Goal: Information Seeking & Learning: Learn about a topic

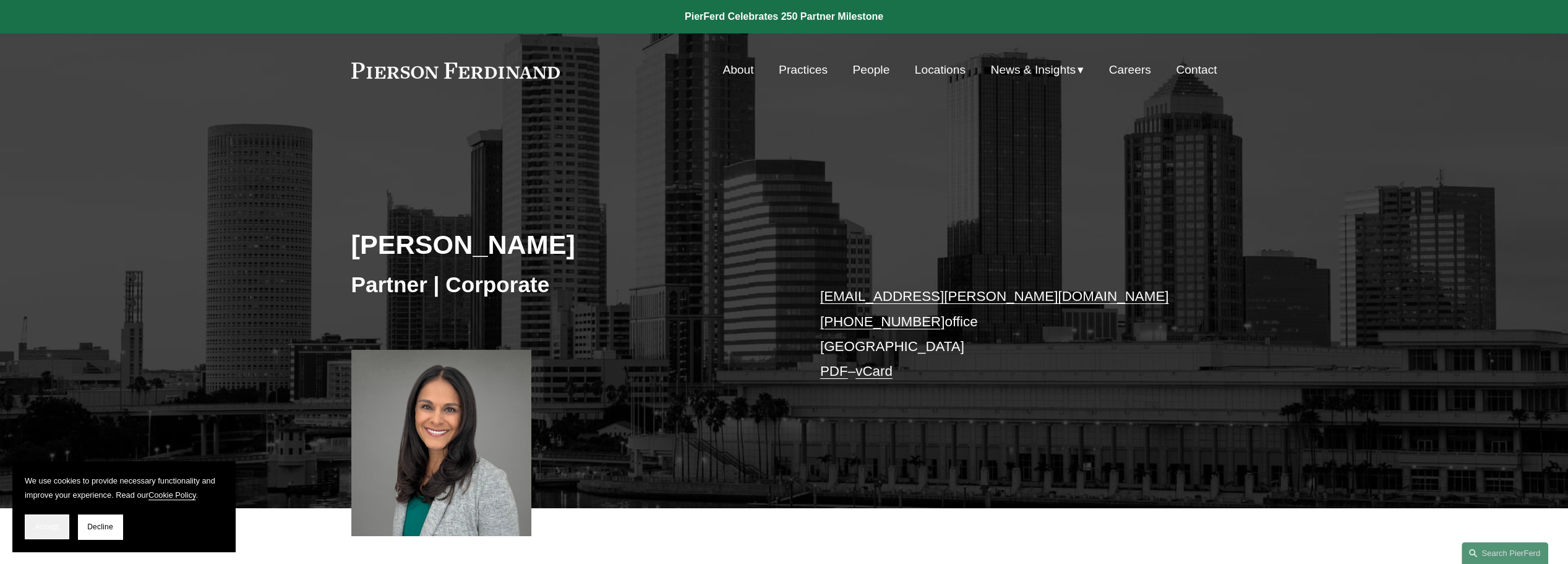
click at [49, 526] on span "Accept" at bounding box center [47, 526] width 24 height 9
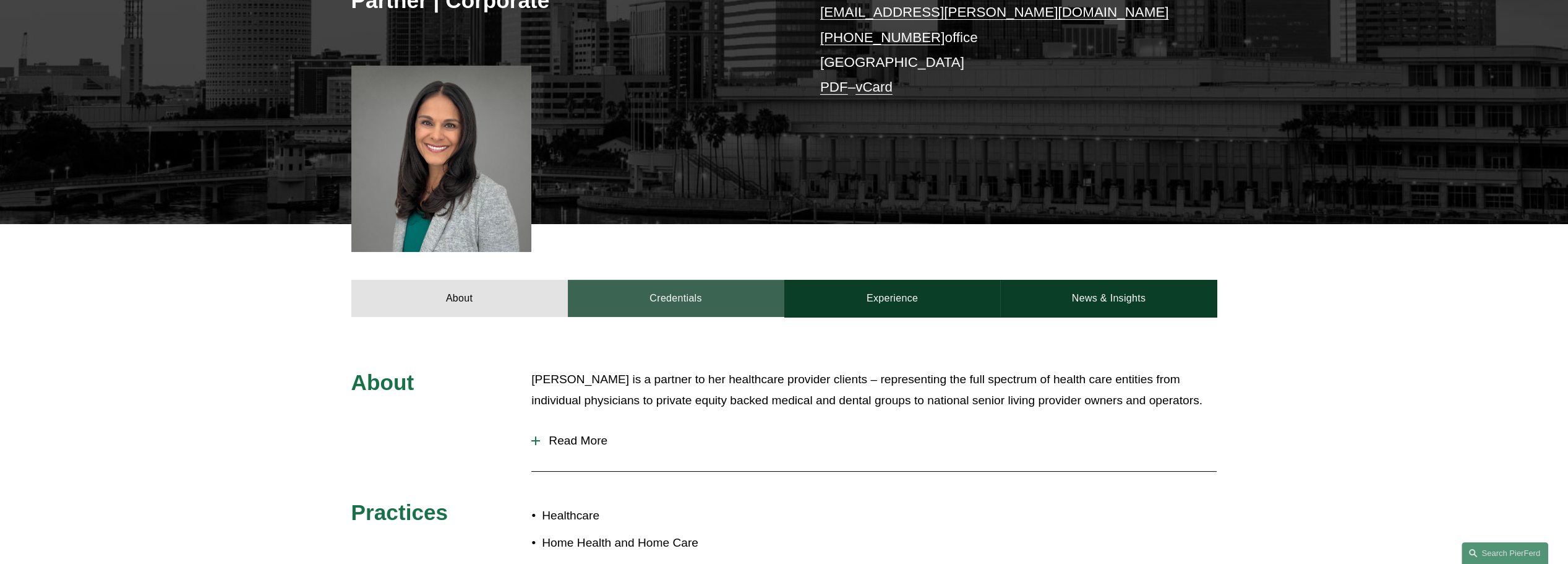
scroll to position [371, 0]
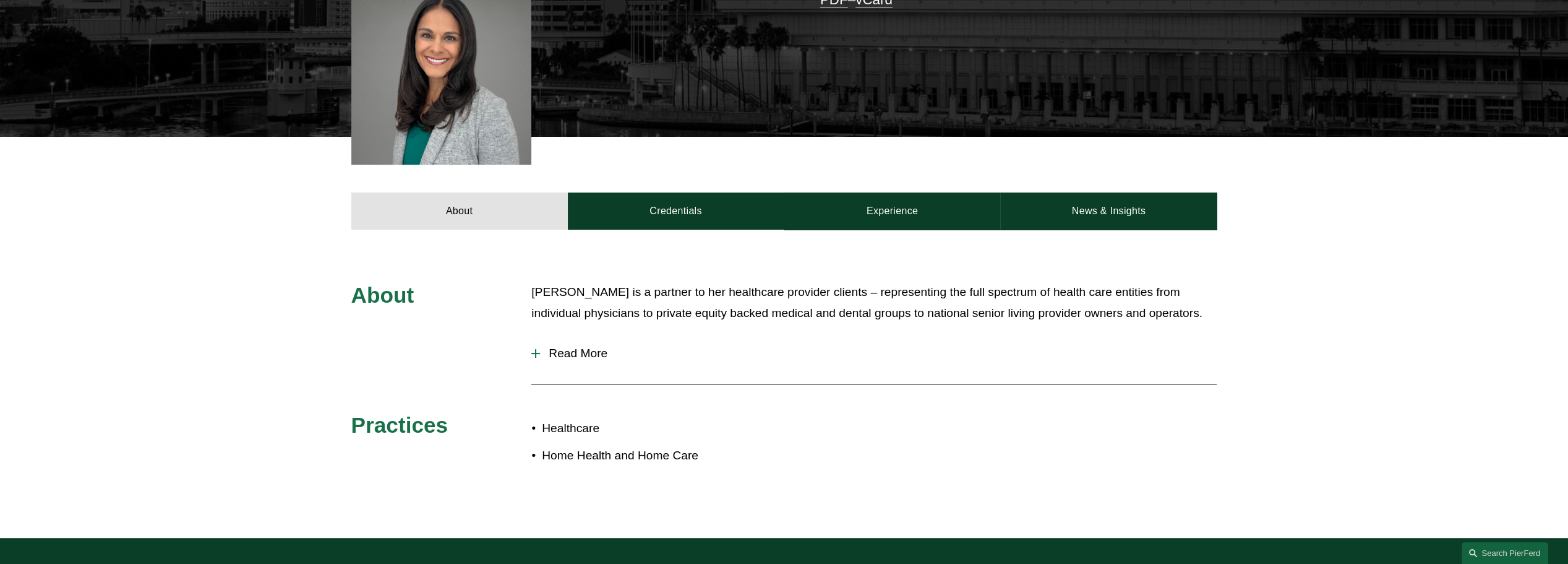
click at [533, 358] on button "Read More" at bounding box center [874, 354] width 685 height 32
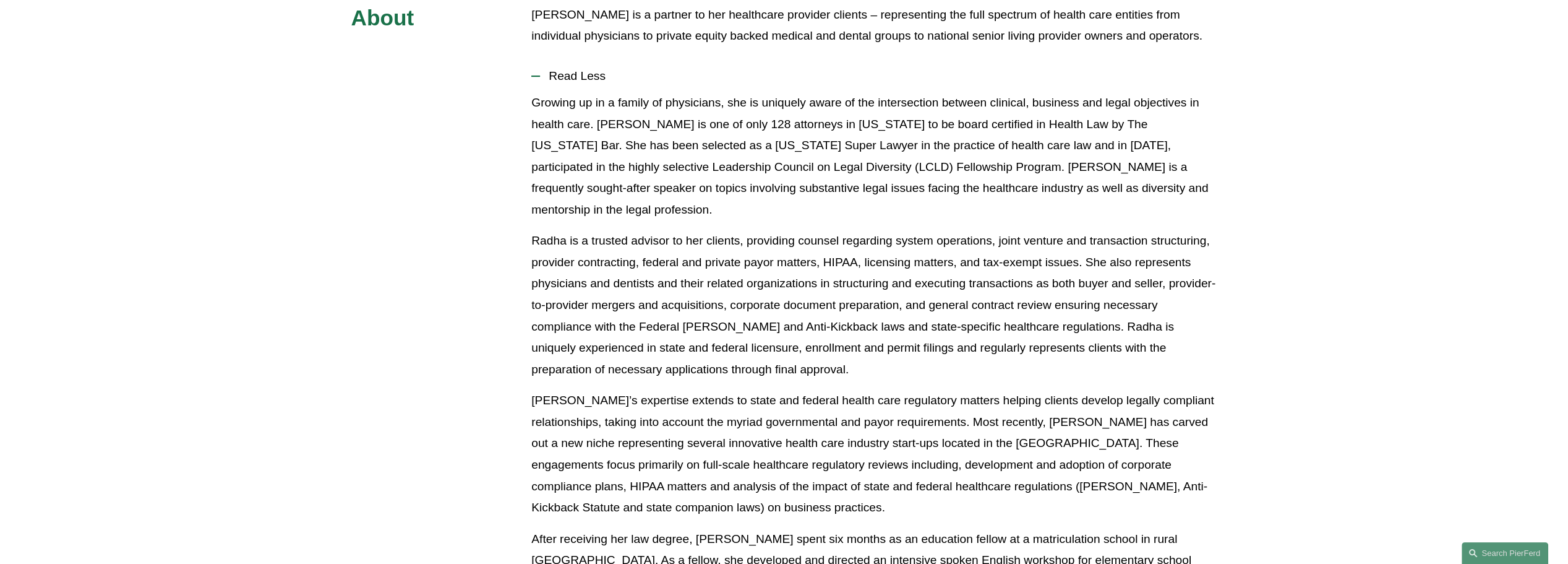
scroll to position [433, 0]
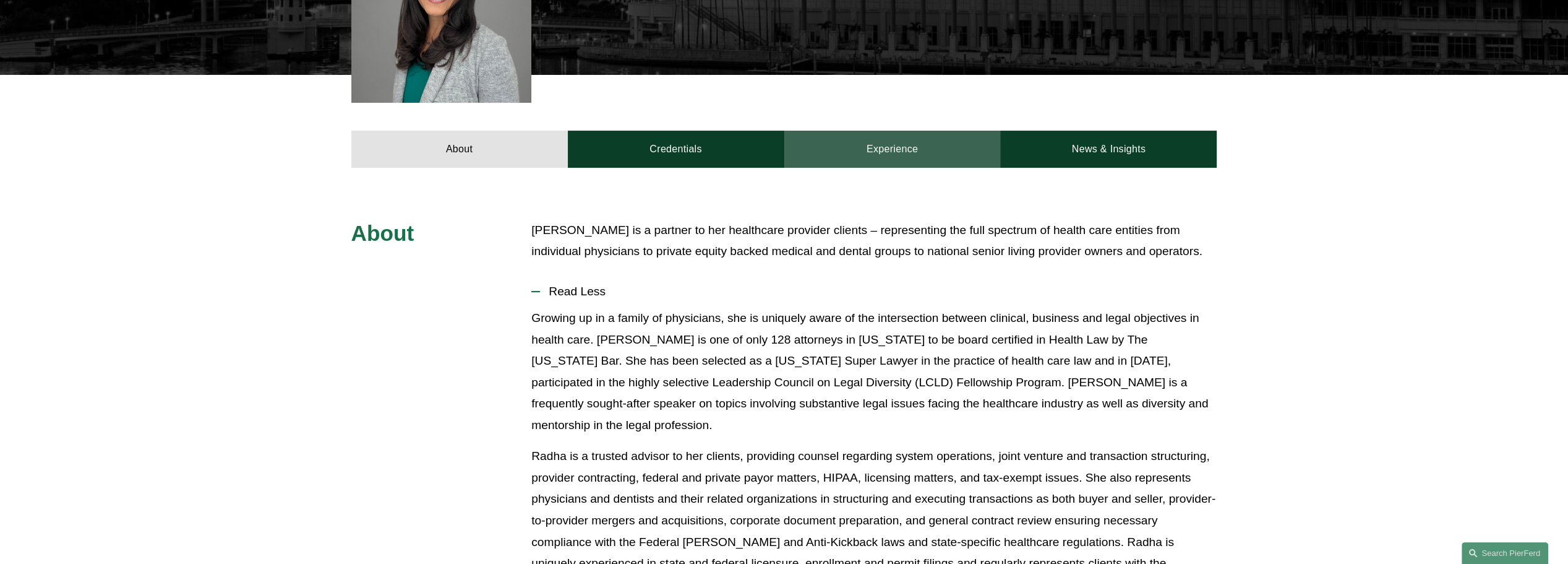
click at [936, 156] on link "Experience" at bounding box center [892, 149] width 216 height 37
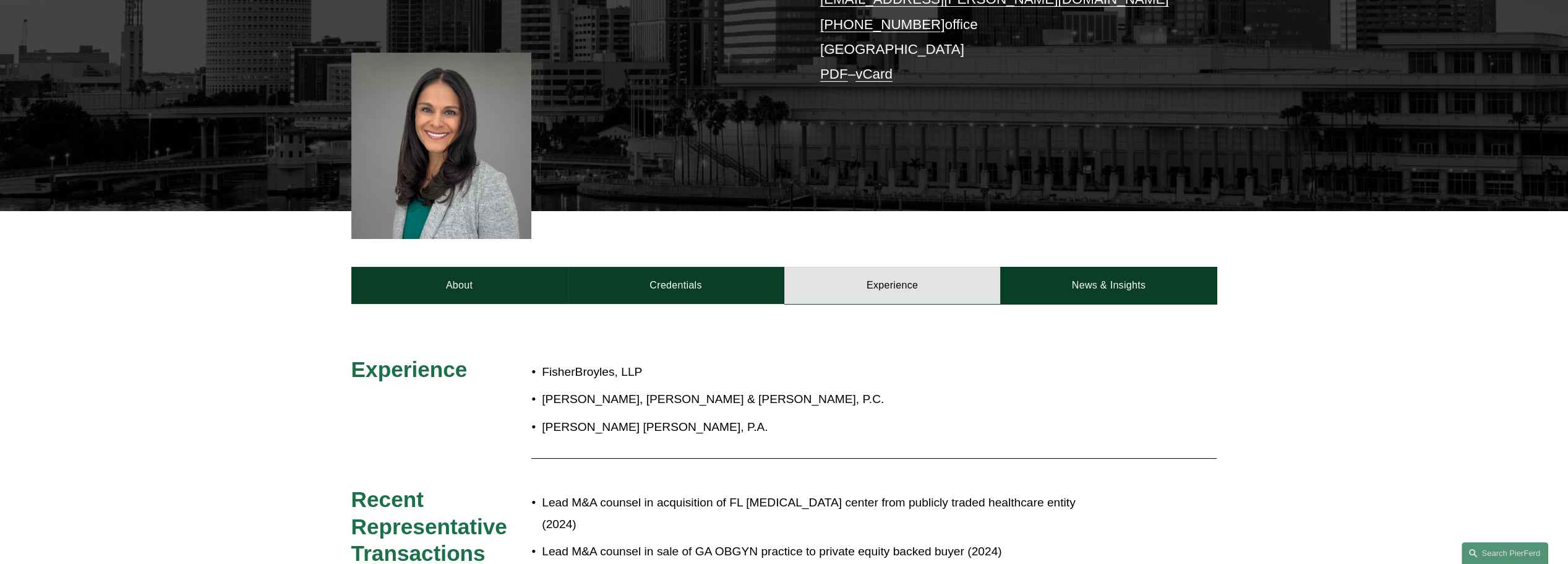
scroll to position [124, 0]
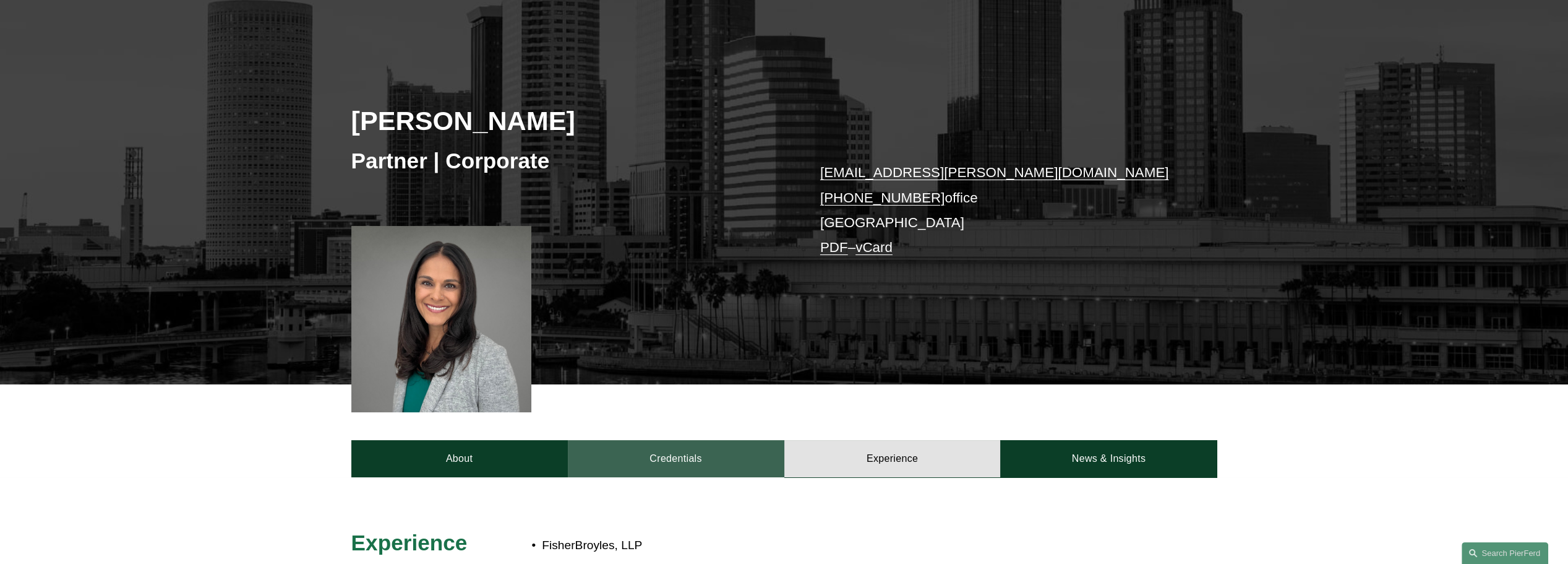
click at [674, 458] on link "Credentials" at bounding box center [675, 458] width 216 height 37
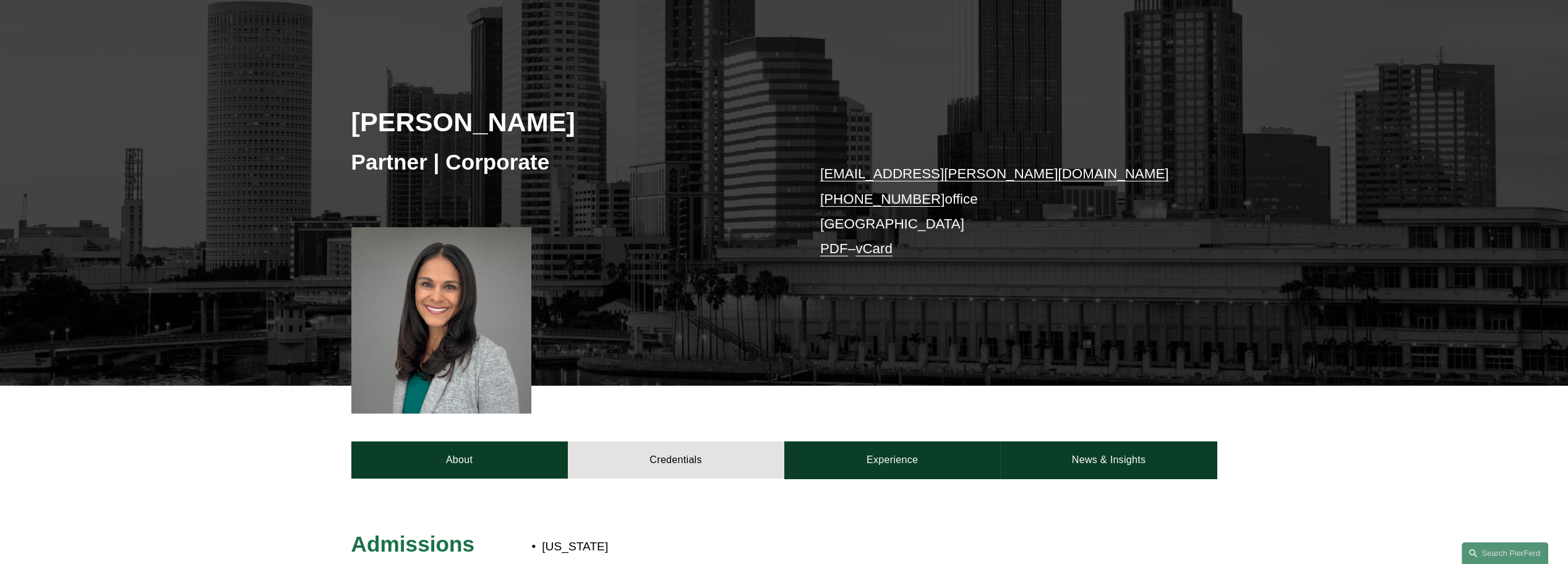
scroll to position [0, 0]
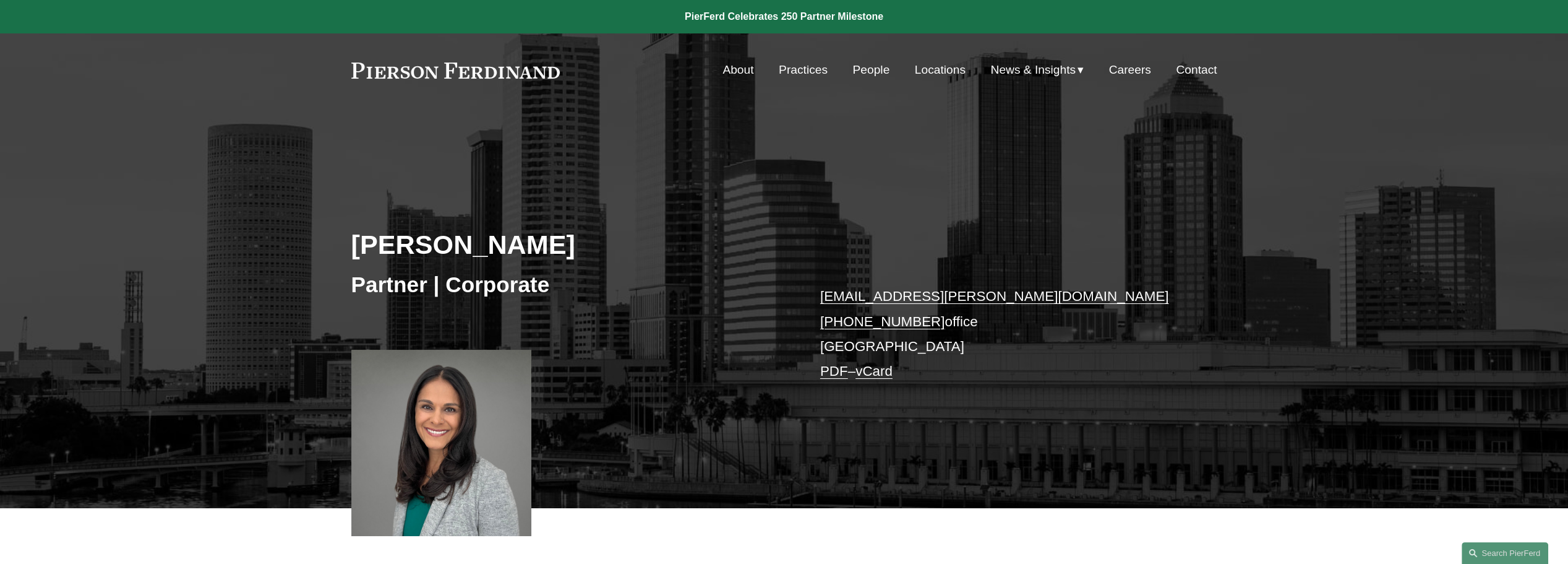
click at [861, 74] on link "People" at bounding box center [871, 70] width 37 height 24
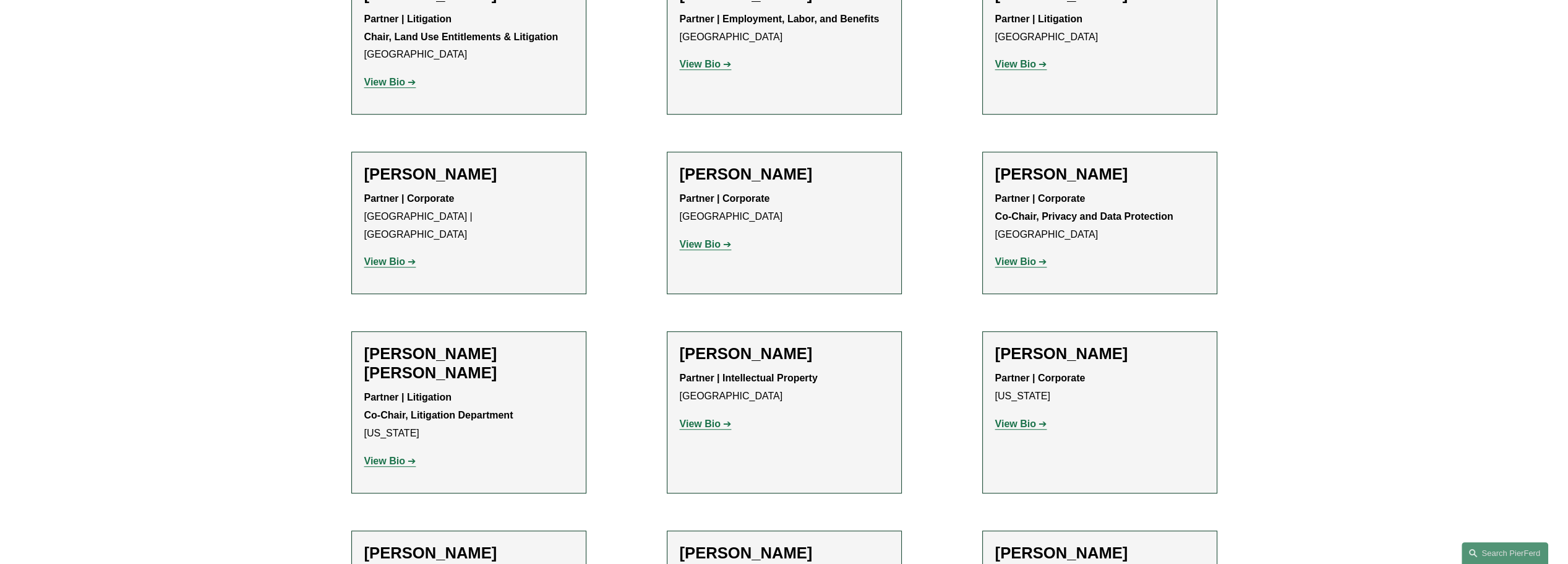
scroll to position [1671, 0]
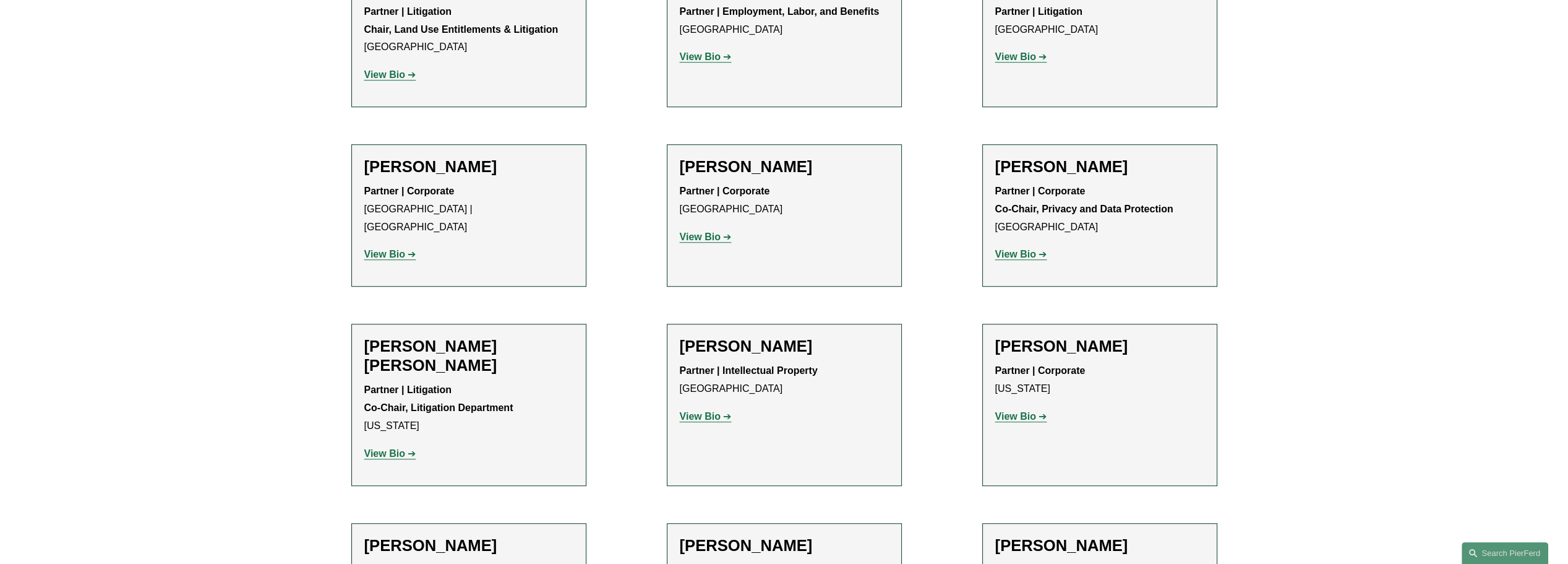
click at [387, 448] on strong "View Bio" at bounding box center [384, 453] width 41 height 10
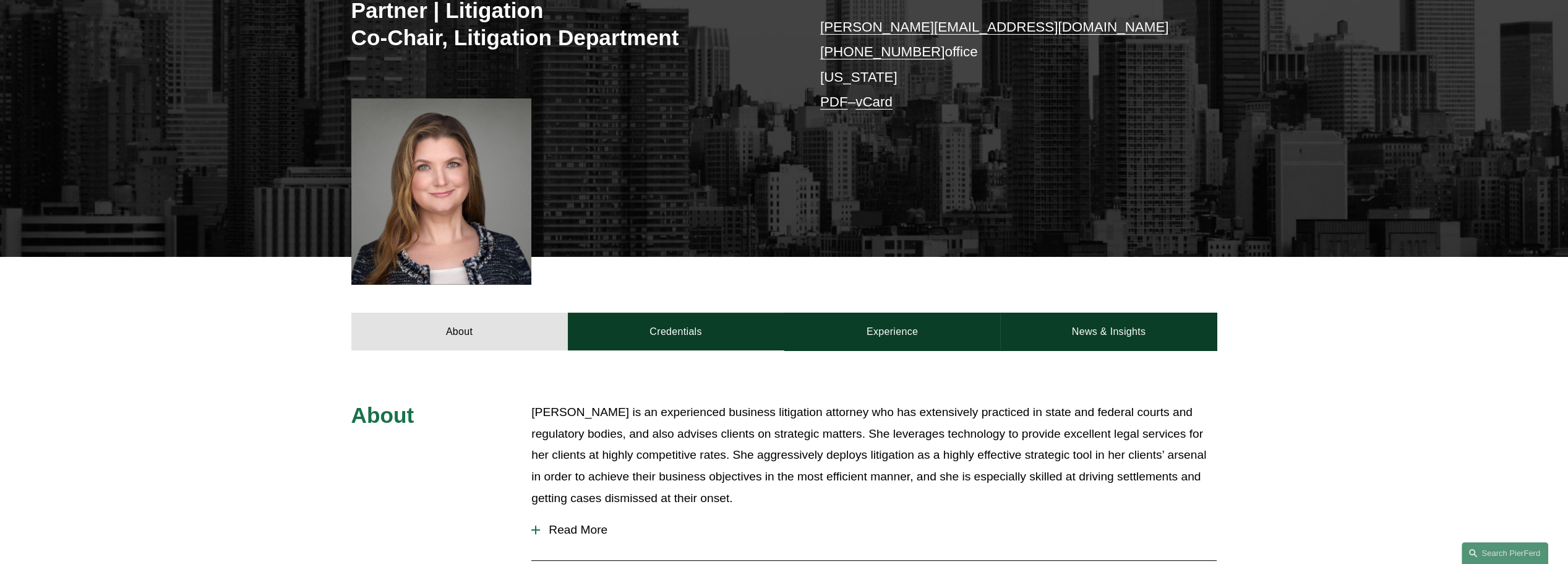
scroll to position [371, 0]
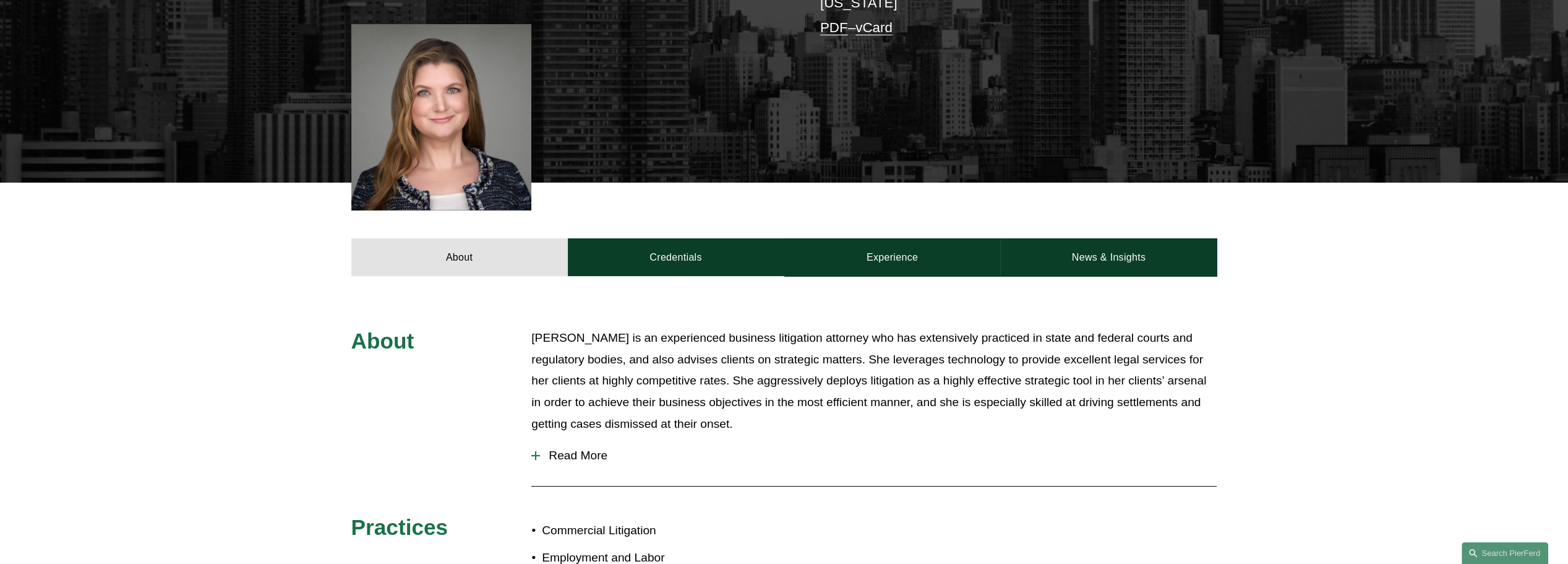
click at [553, 449] on span "Read More" at bounding box center [878, 455] width 677 height 13
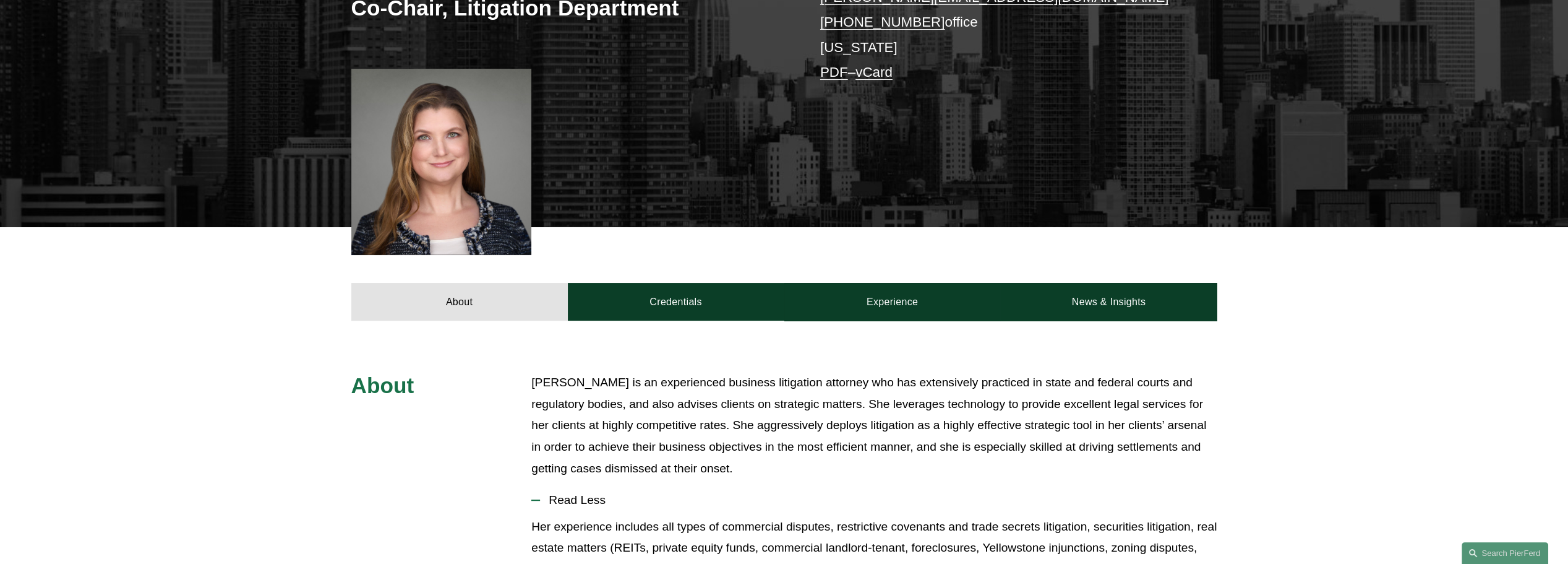
scroll to position [309, 0]
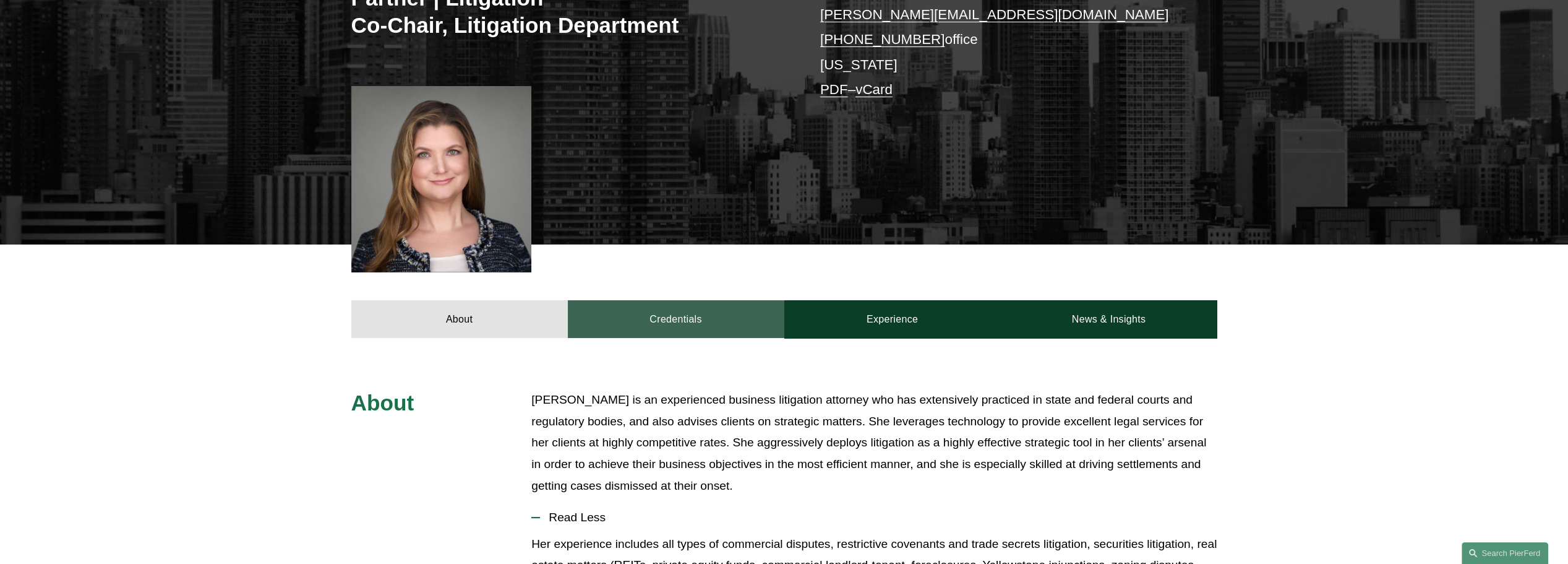
click at [684, 300] on link "Credentials" at bounding box center [675, 319] width 216 height 37
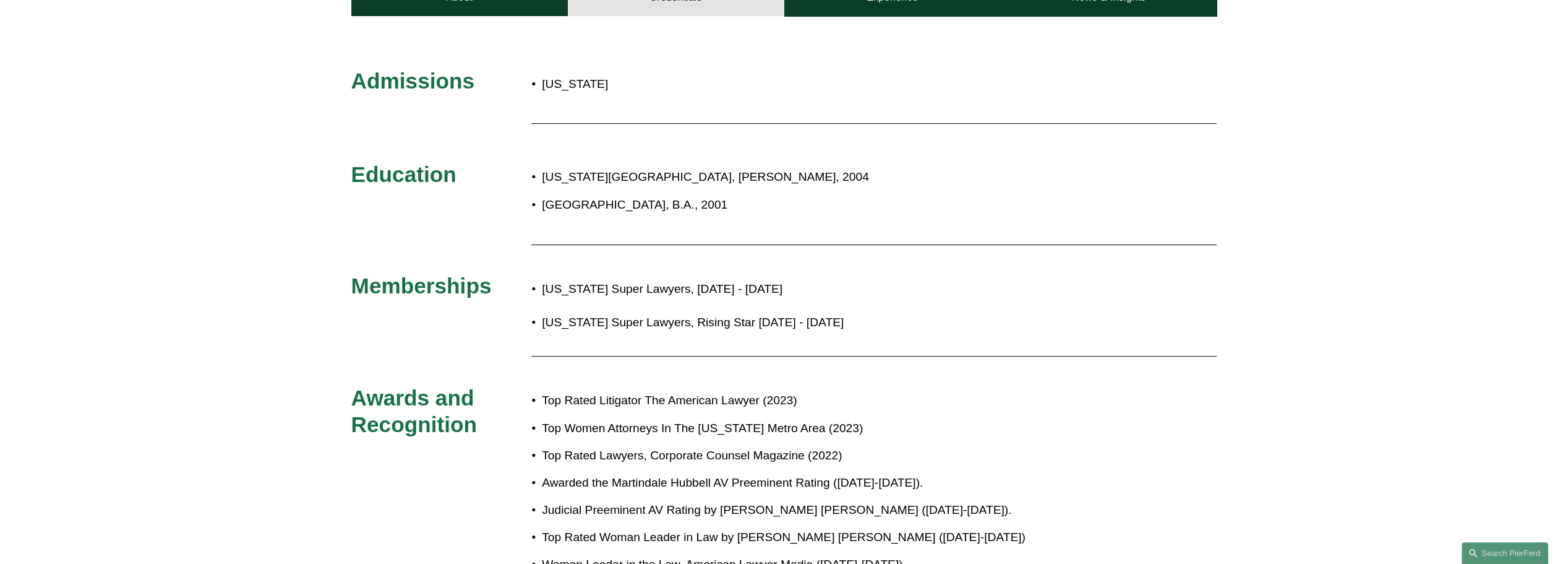
scroll to position [371, 0]
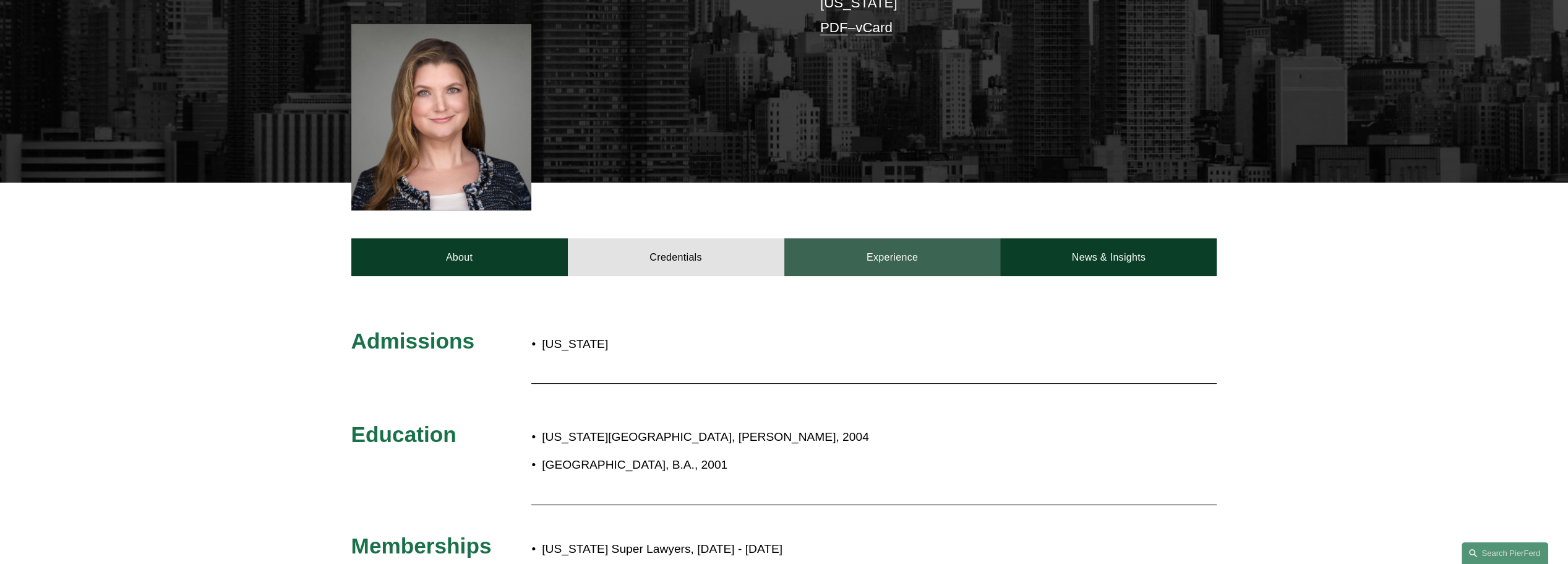
click at [895, 238] on link "Experience" at bounding box center [892, 257] width 216 height 37
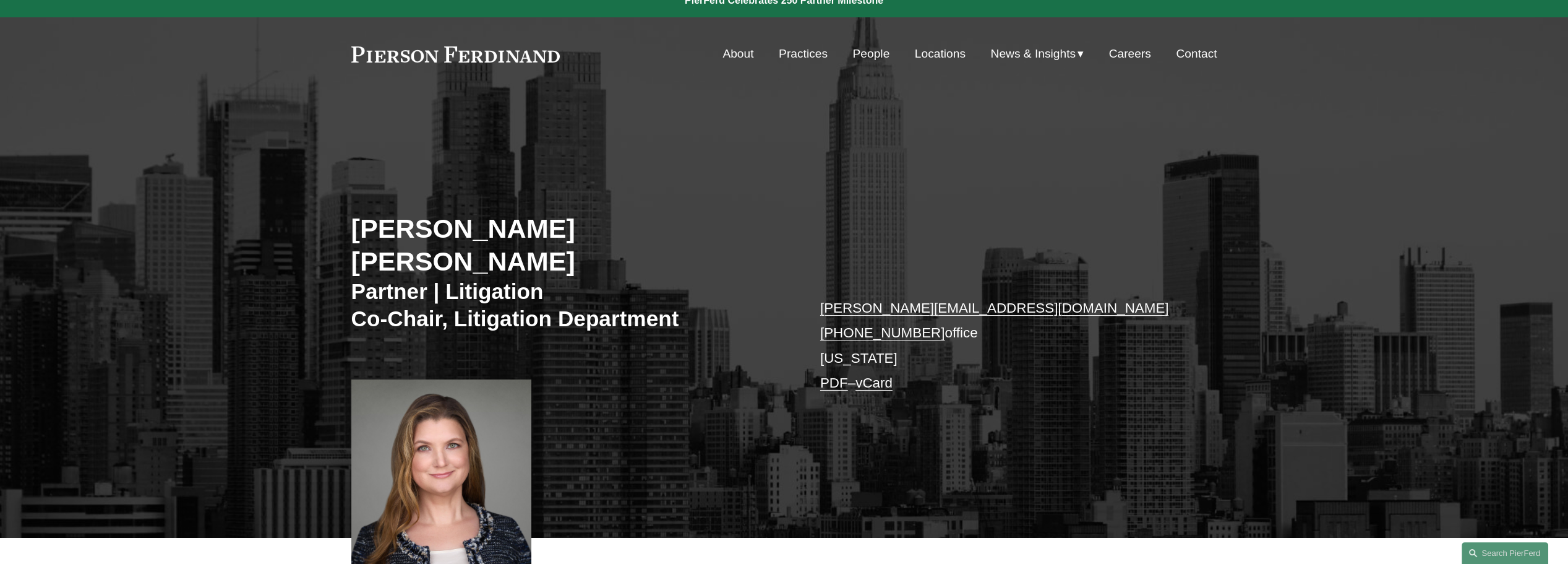
scroll to position [0, 0]
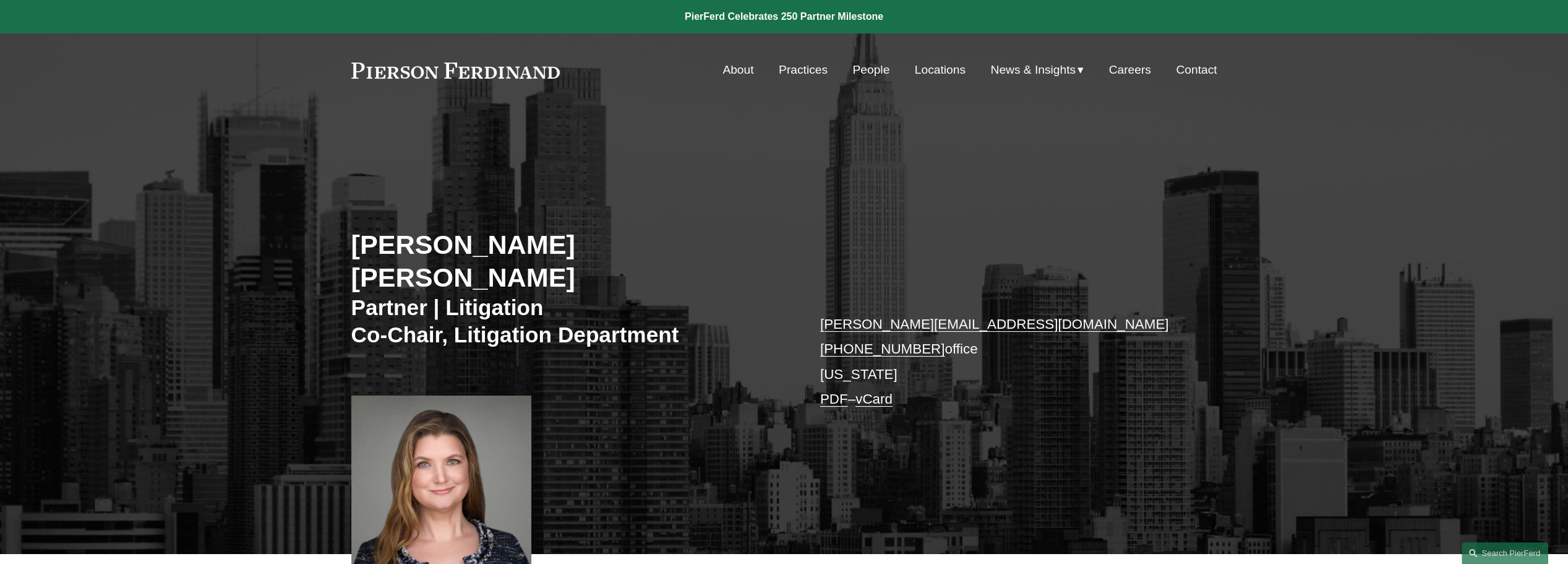
click at [857, 75] on link "People" at bounding box center [871, 70] width 37 height 24
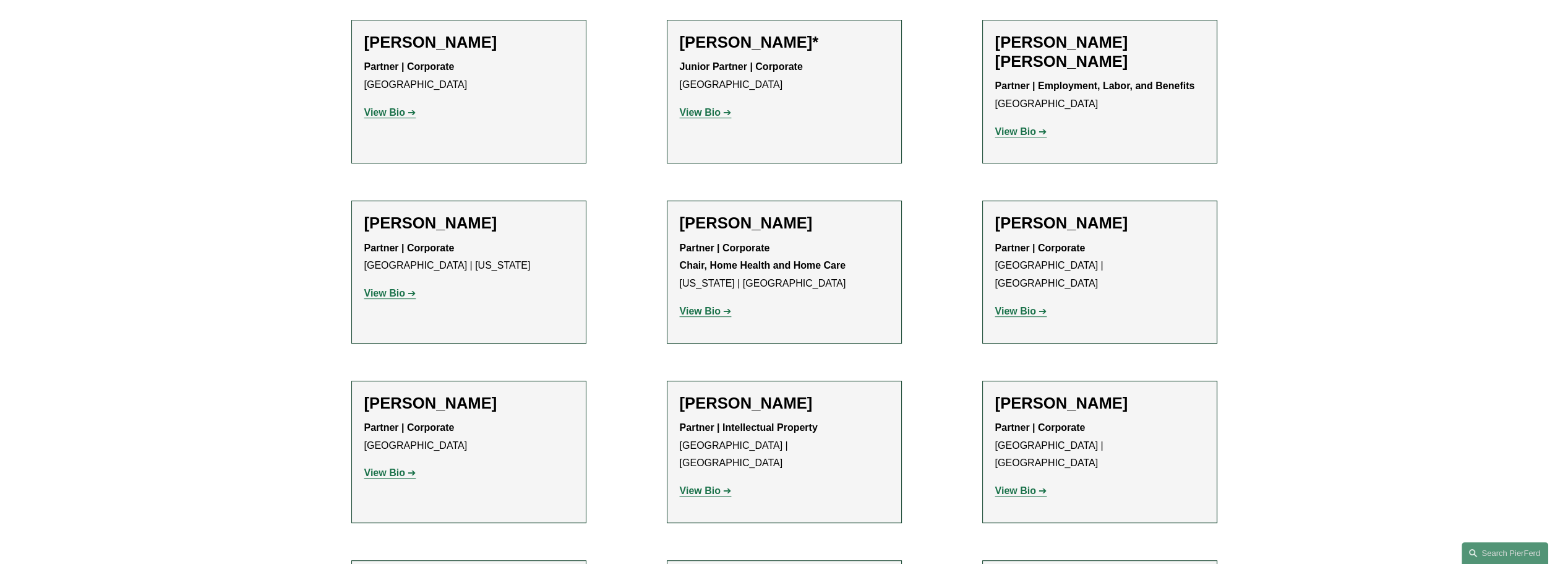
scroll to position [928, 0]
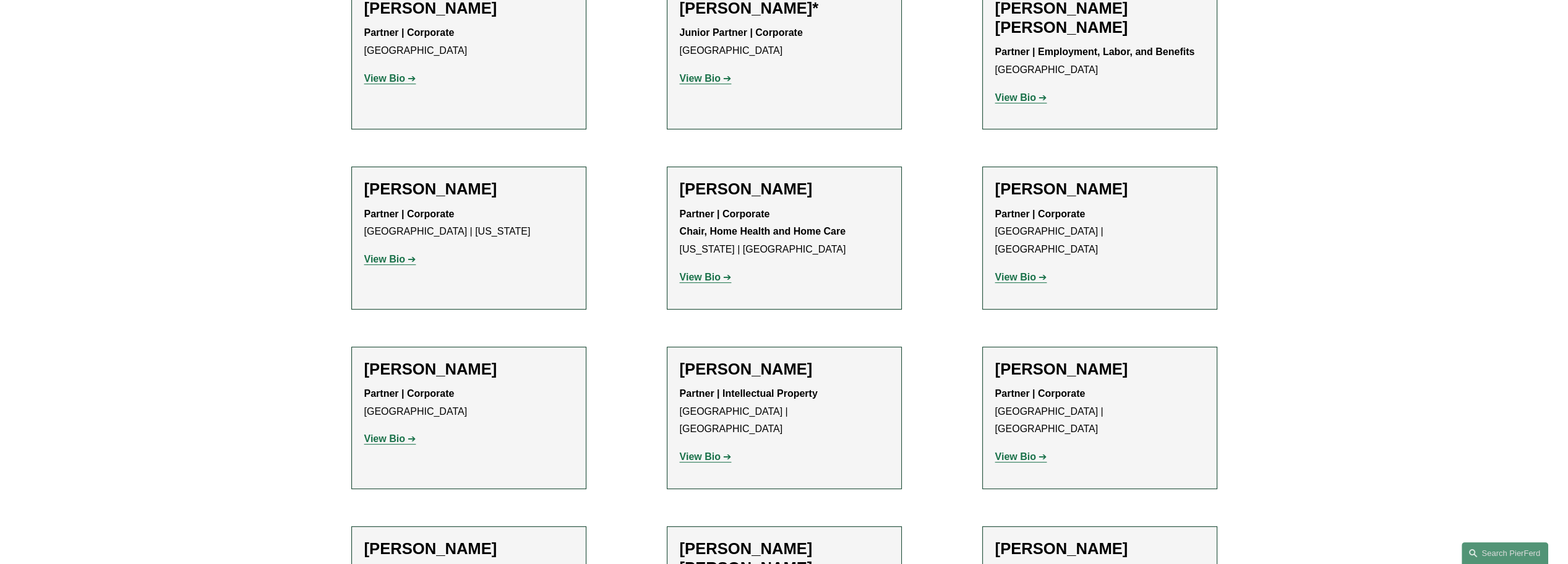
click at [1016, 272] on strong "View Bio" at bounding box center [1015, 277] width 41 height 10
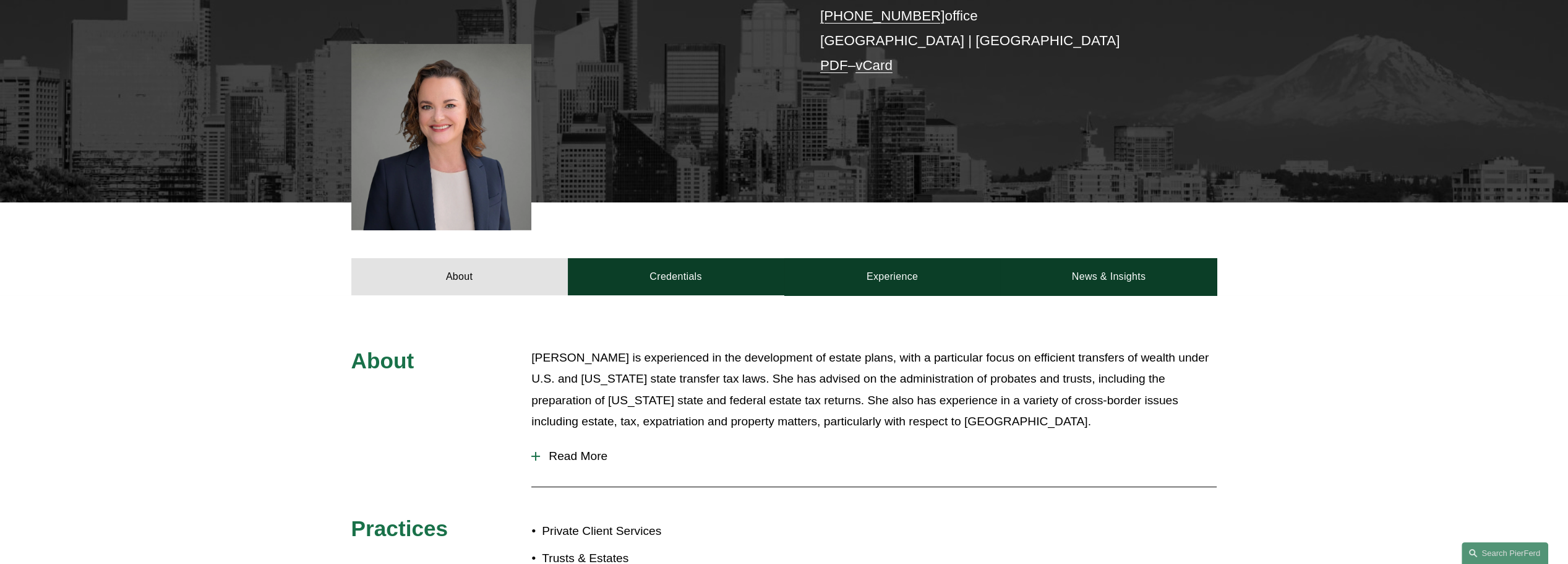
scroll to position [309, 0]
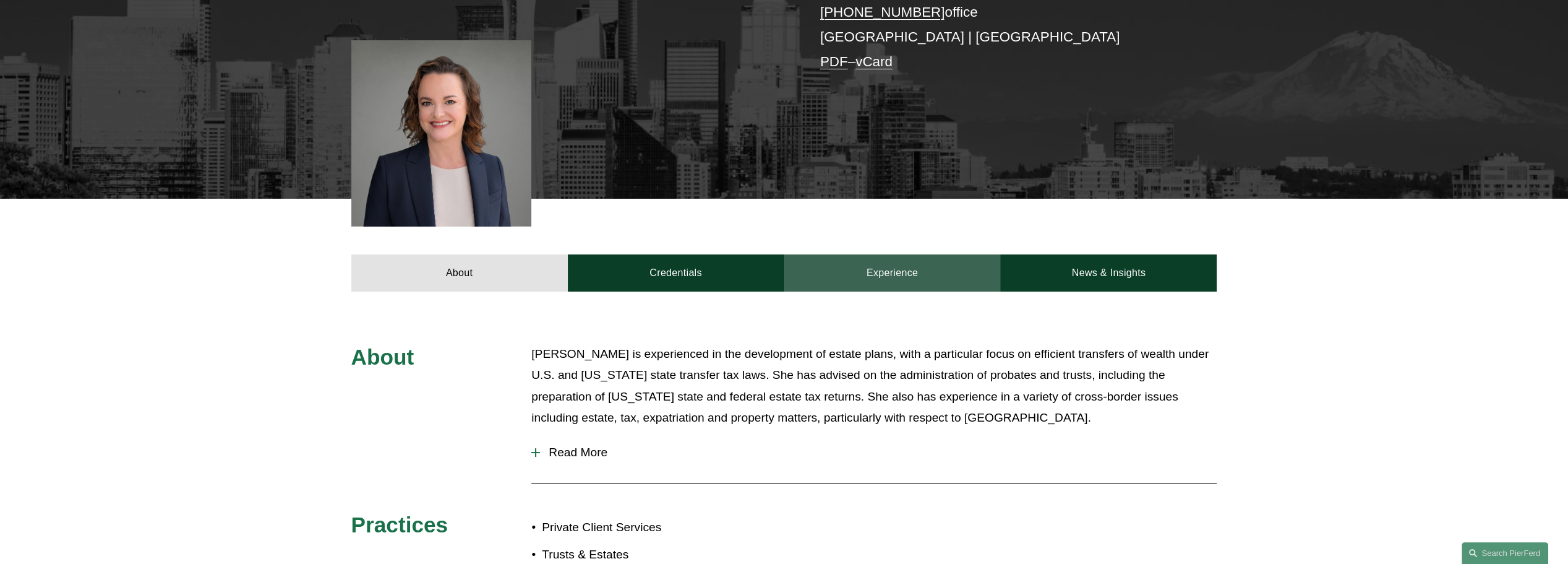
click at [864, 267] on link "Experience" at bounding box center [892, 273] width 216 height 37
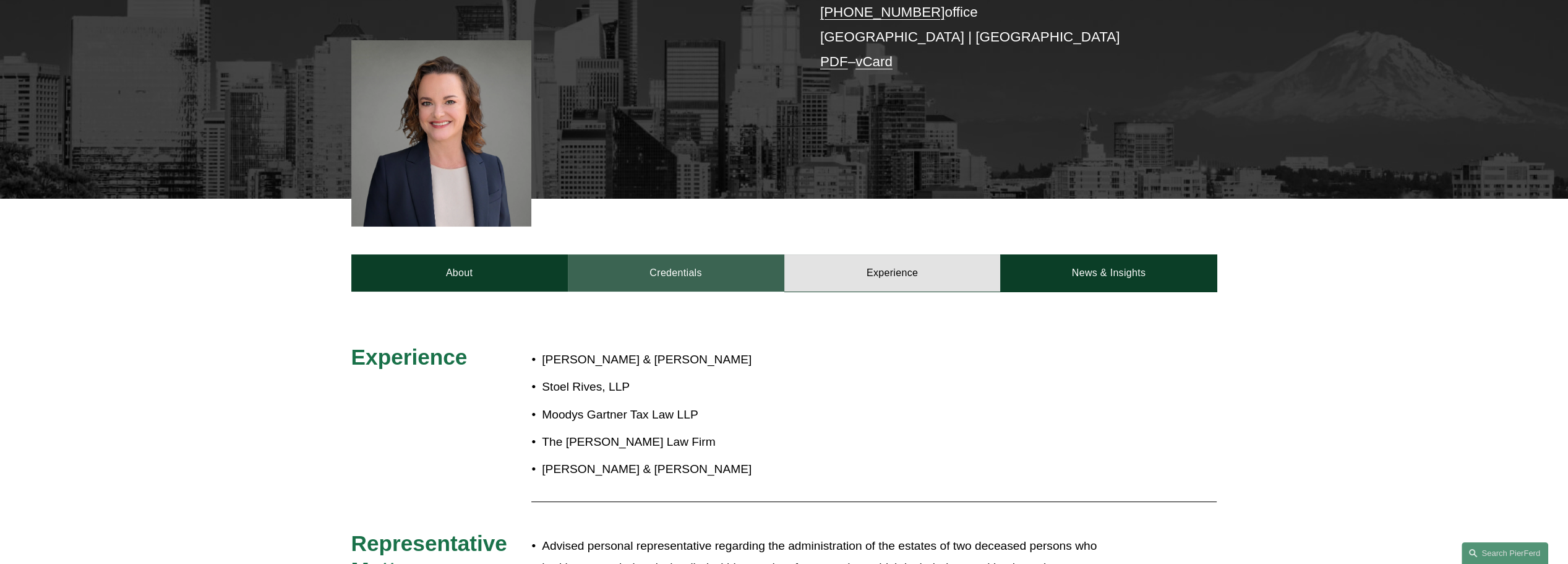
click at [666, 289] on link "Credentials" at bounding box center [675, 273] width 216 height 37
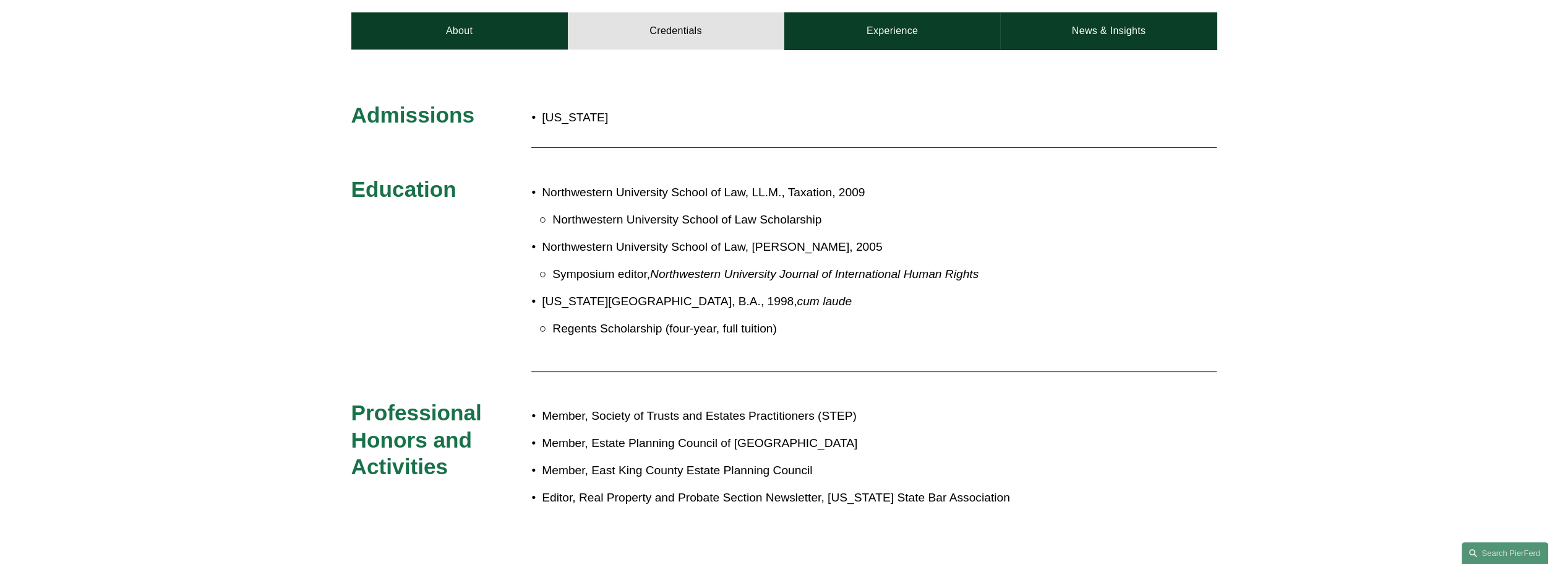
scroll to position [681, 0]
